Goal: Information Seeking & Learning: Learn about a topic

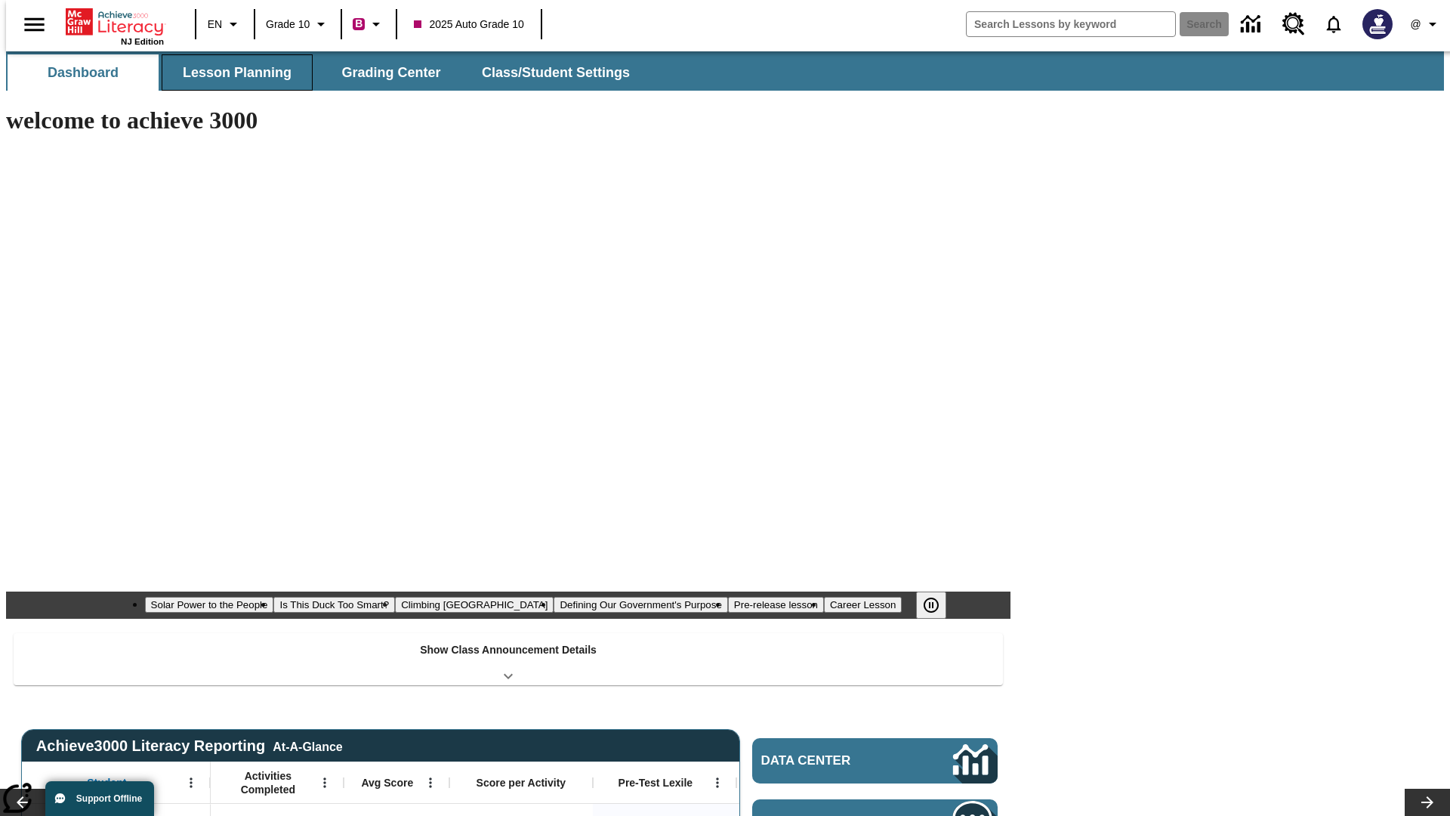
click at [231, 73] on button "Lesson Planning" at bounding box center [237, 72] width 151 height 36
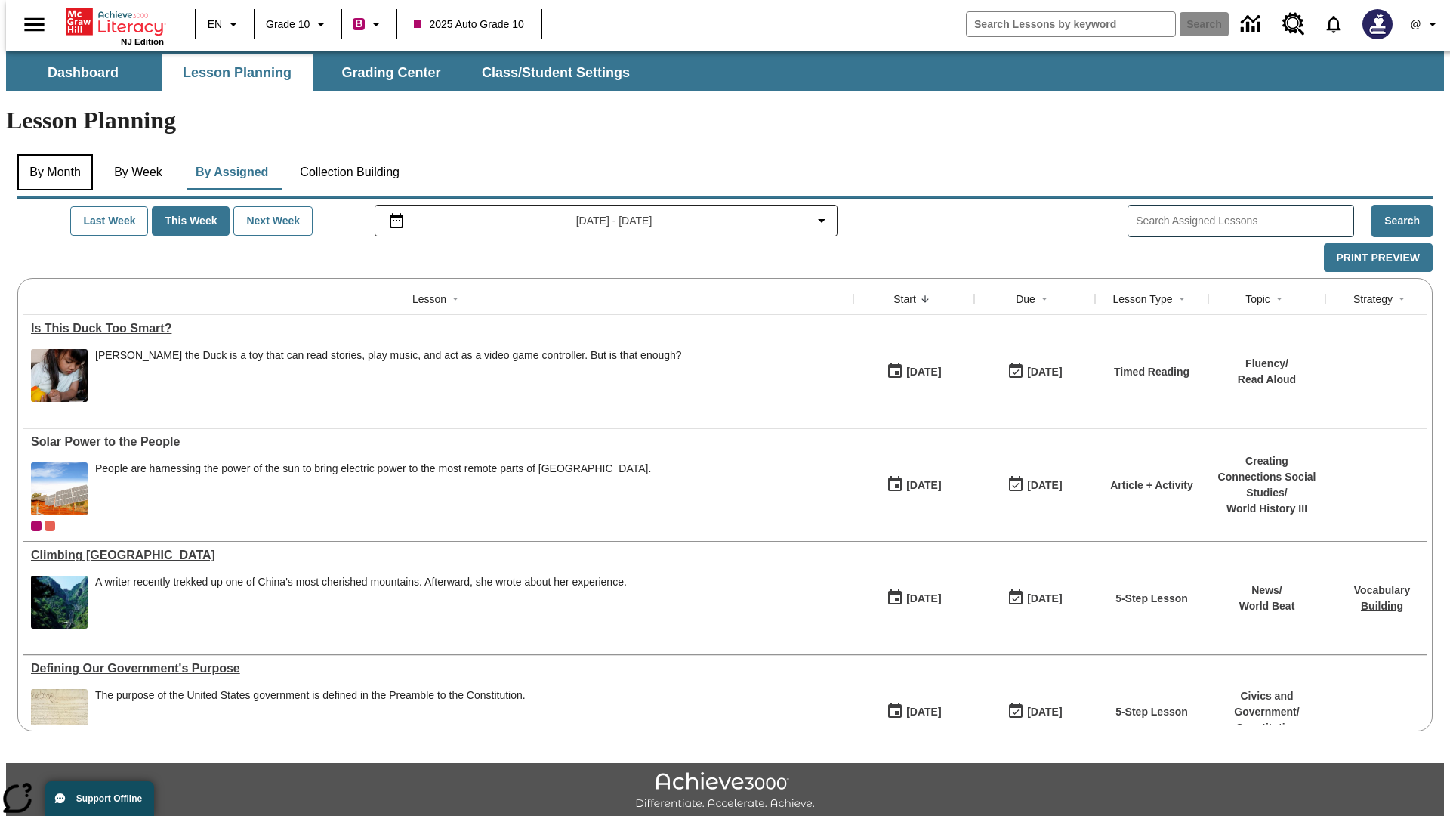
click at [51, 154] on button "By Month" at bounding box center [55, 172] width 76 height 36
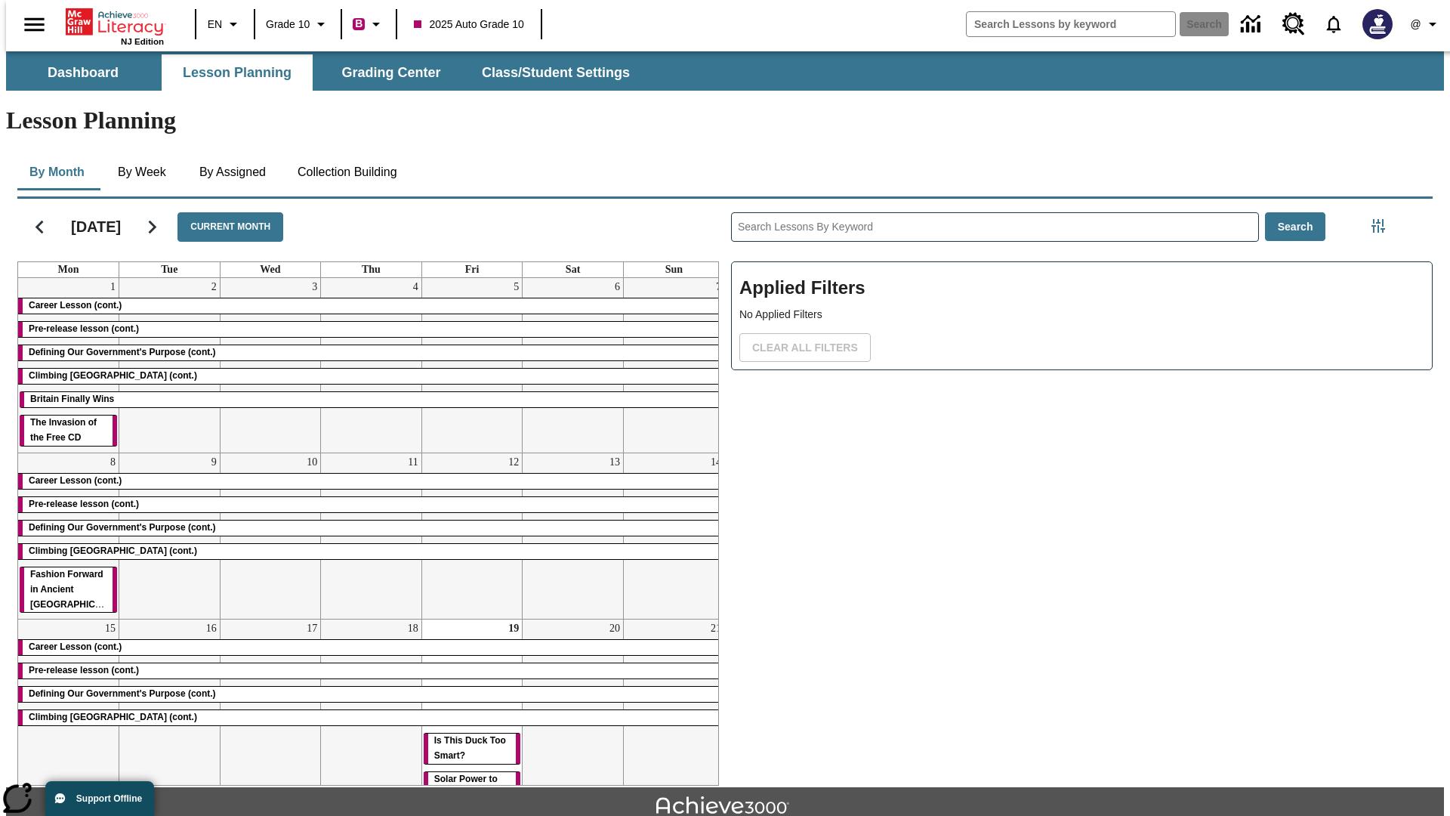
click at [365, 298] on div "Career Lesson (cont.)" at bounding box center [371, 305] width 706 height 15
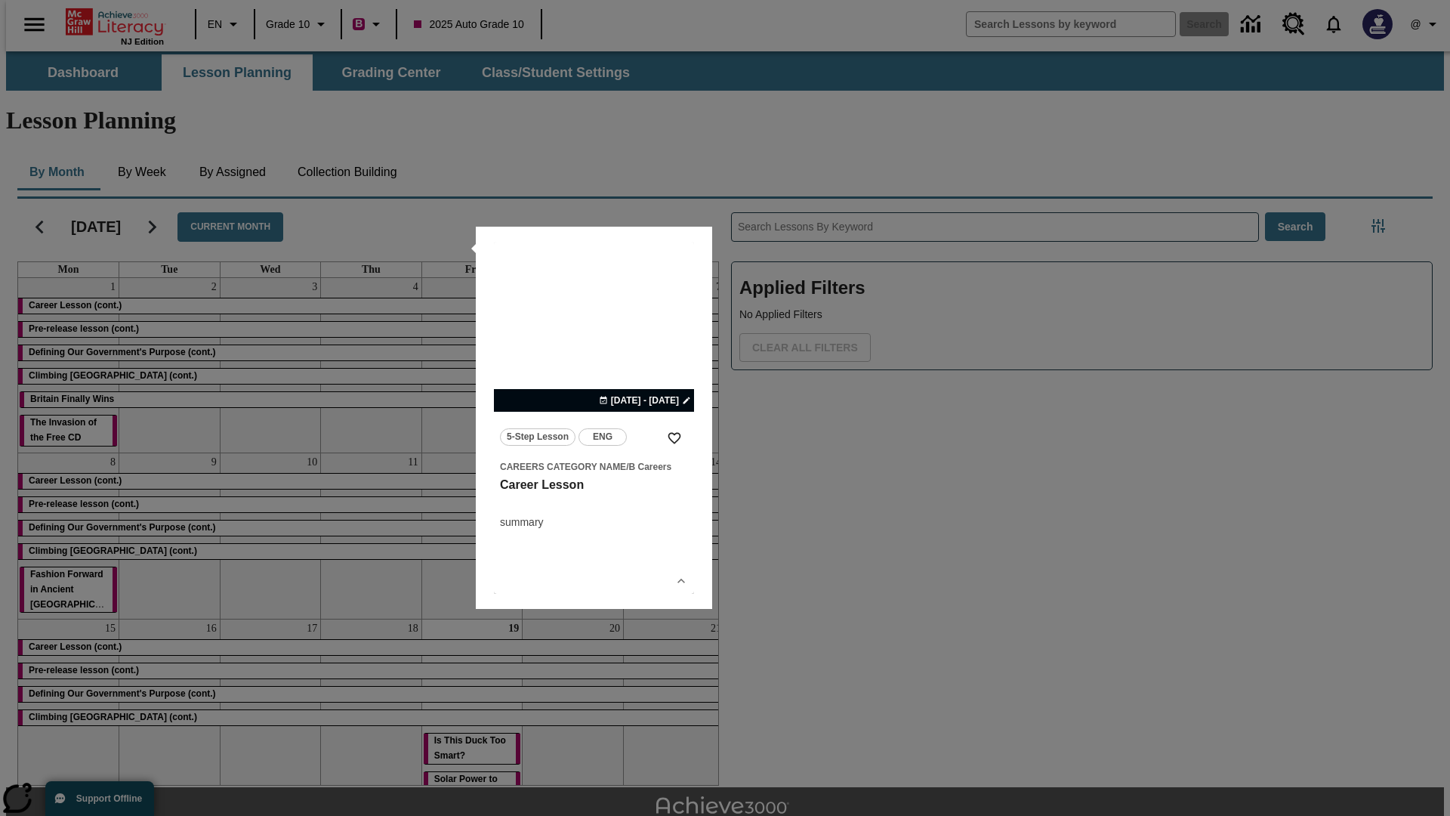
scroll to position [33, 0]
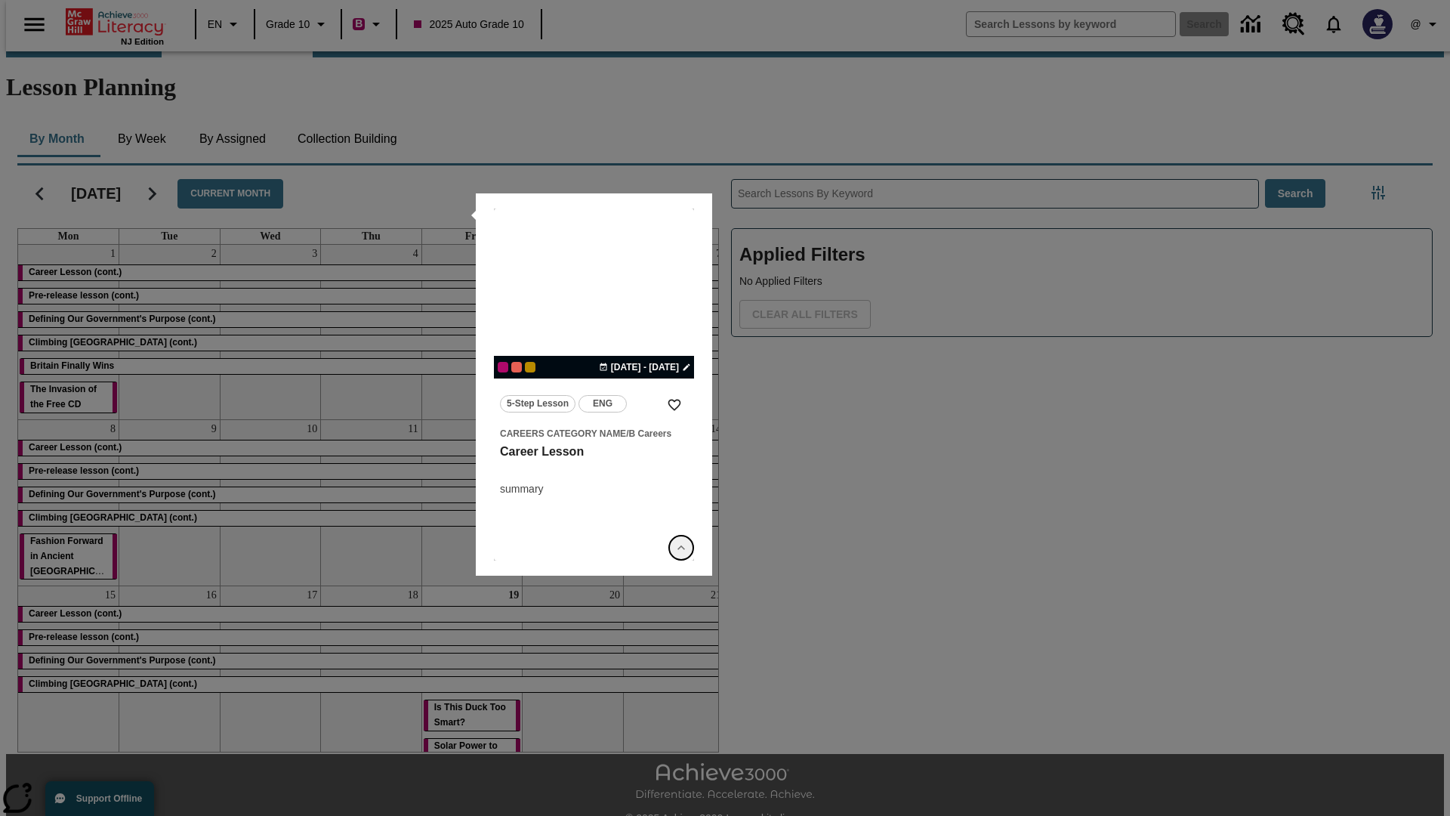
click at [681, 548] on icon "Show Details" at bounding box center [681, 547] width 15 height 15
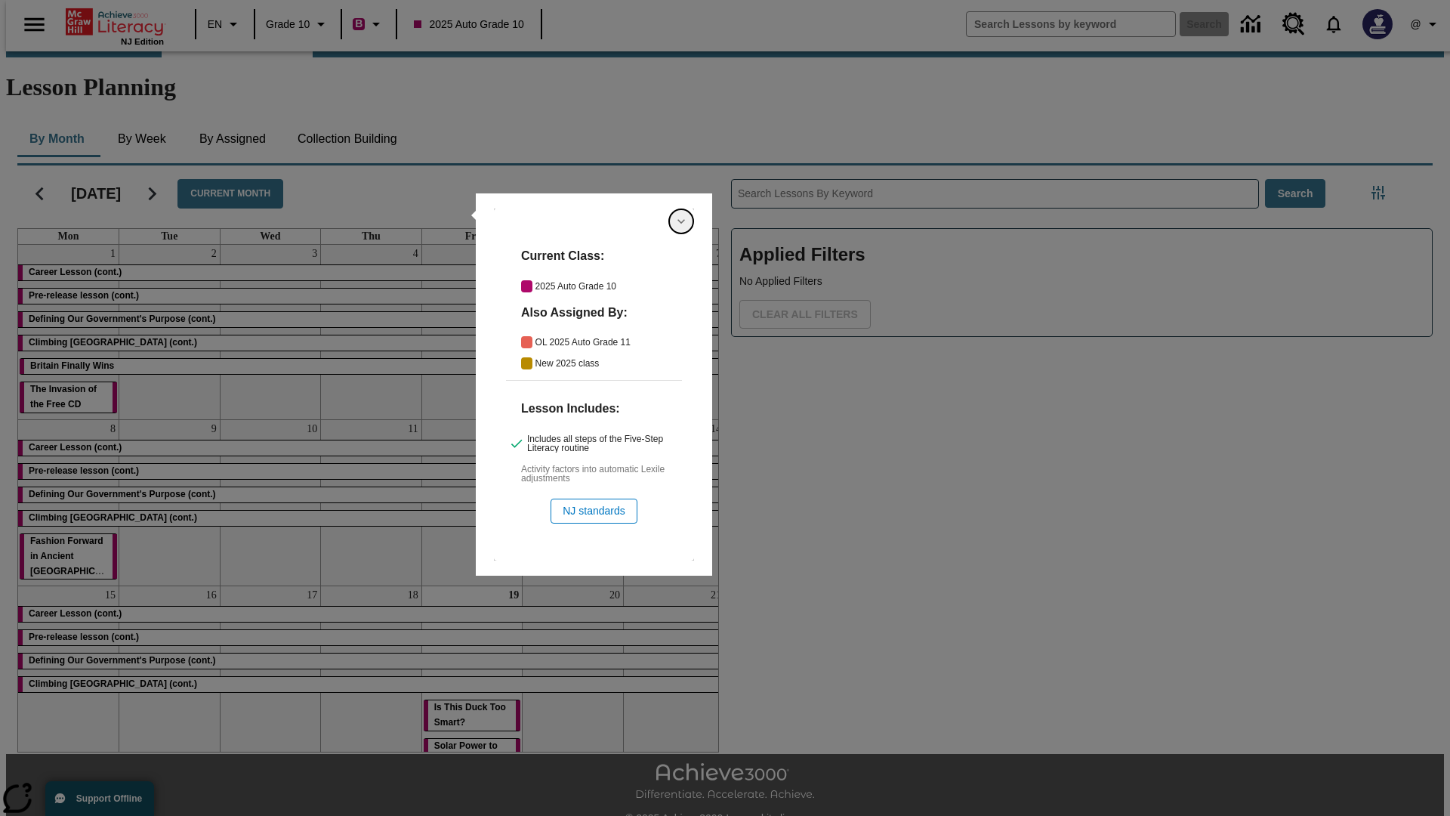
click at [681, 221] on icon "Hide Details" at bounding box center [681, 221] width 15 height 15
